Goal: Task Accomplishment & Management: Manage account settings

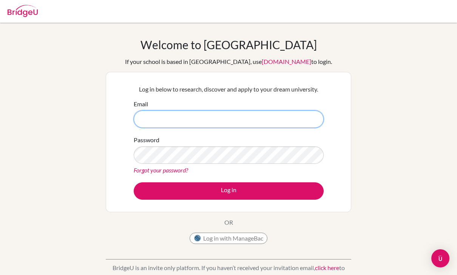
click at [169, 113] on input "Email" at bounding box center [229, 118] width 190 height 17
type input "[EMAIL_ADDRESS][DOMAIN_NAME]"
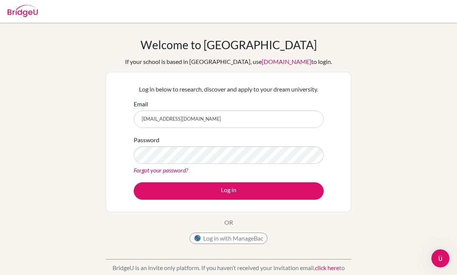
click at [166, 175] on form "Email [EMAIL_ADDRESS][DOMAIN_NAME] Password Forgot your password? Log in" at bounding box center [229, 149] width 190 height 100
click at [170, 172] on link "Forgot your password?" at bounding box center [161, 169] width 54 height 7
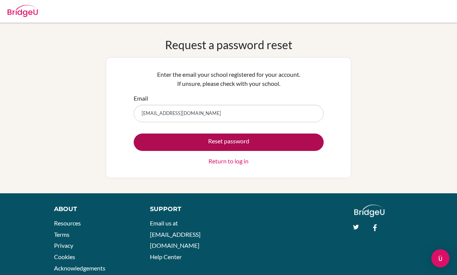
type input "[EMAIL_ADDRESS][DOMAIN_NAME]"
click at [204, 143] on button "Reset password" at bounding box center [229, 141] width 190 height 17
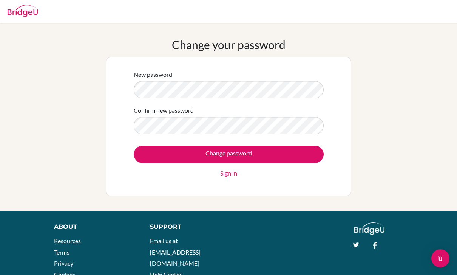
click at [244, 102] on form "New password Confirm new password Change password Sign in" at bounding box center [229, 124] width 190 height 108
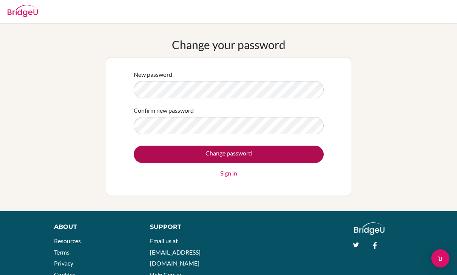
click at [242, 148] on input "Change password" at bounding box center [229, 153] width 190 height 17
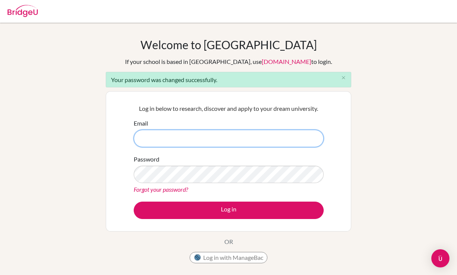
click at [193, 142] on input "Email" at bounding box center [229, 138] width 190 height 17
type input "[EMAIL_ADDRESS][DOMAIN_NAME]"
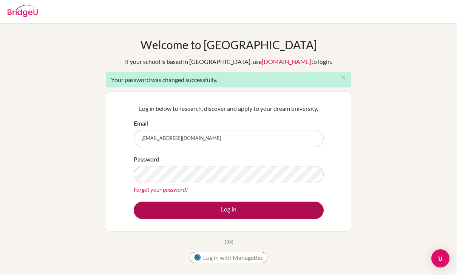
click at [216, 208] on button "Log in" at bounding box center [229, 209] width 190 height 17
